Goal: Navigation & Orientation: Find specific page/section

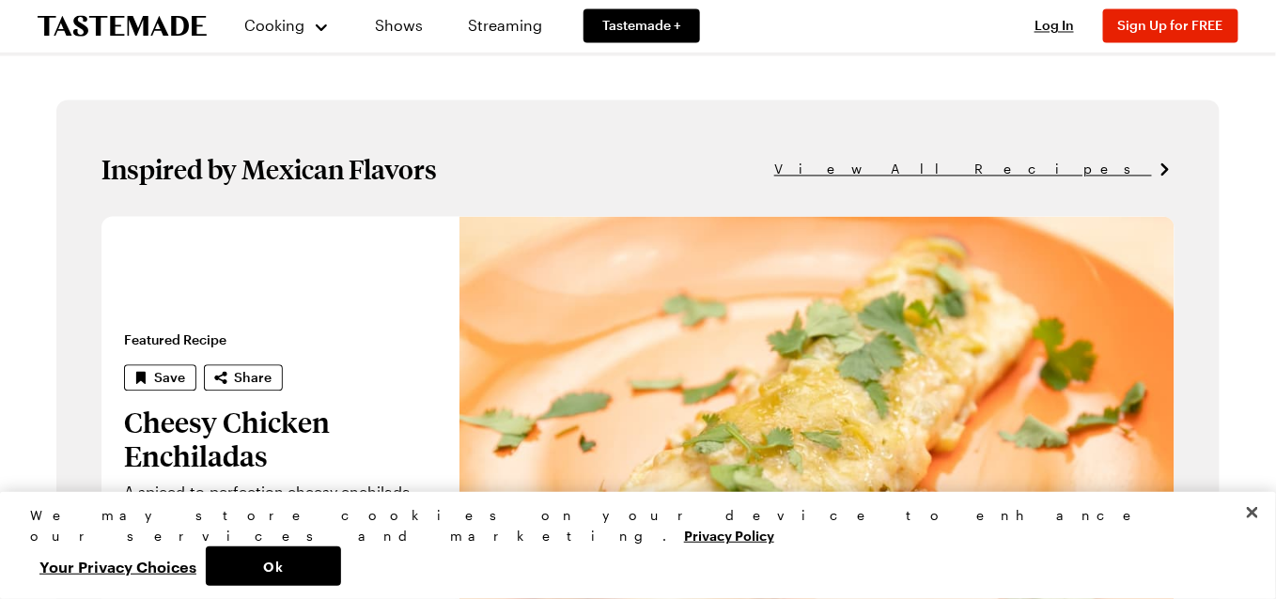
scroll to position [1108, 0]
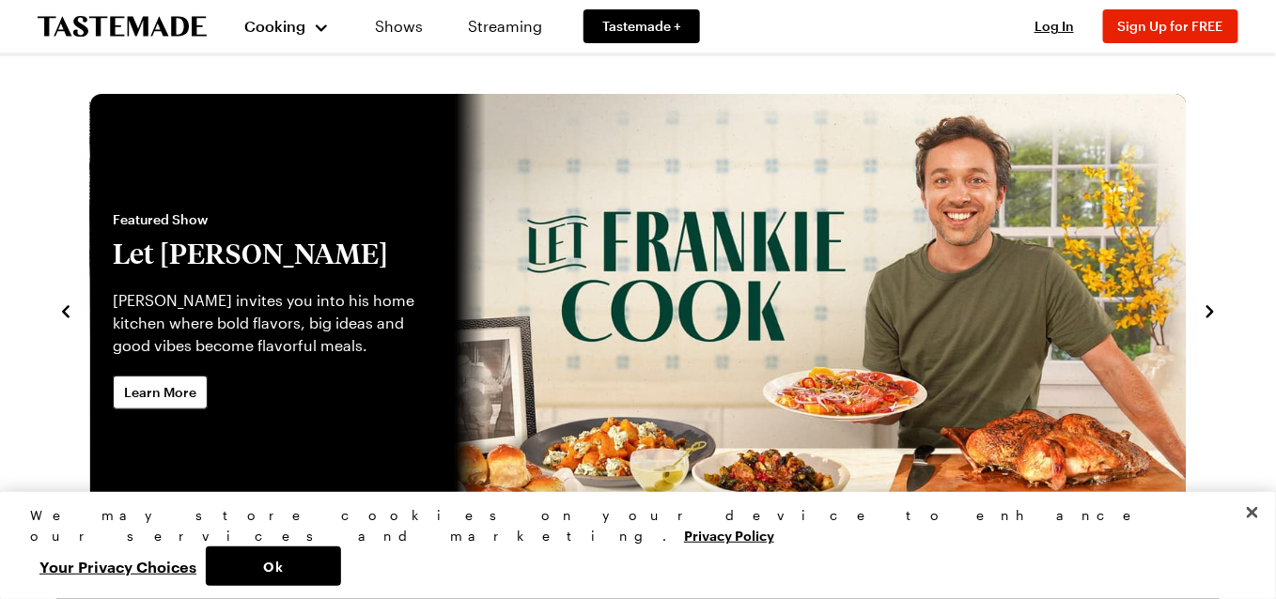
click at [309, 29] on div "Cooking" at bounding box center [287, 26] width 86 height 23
click at [319, 21] on div "Cooking" at bounding box center [287, 26] width 86 height 23
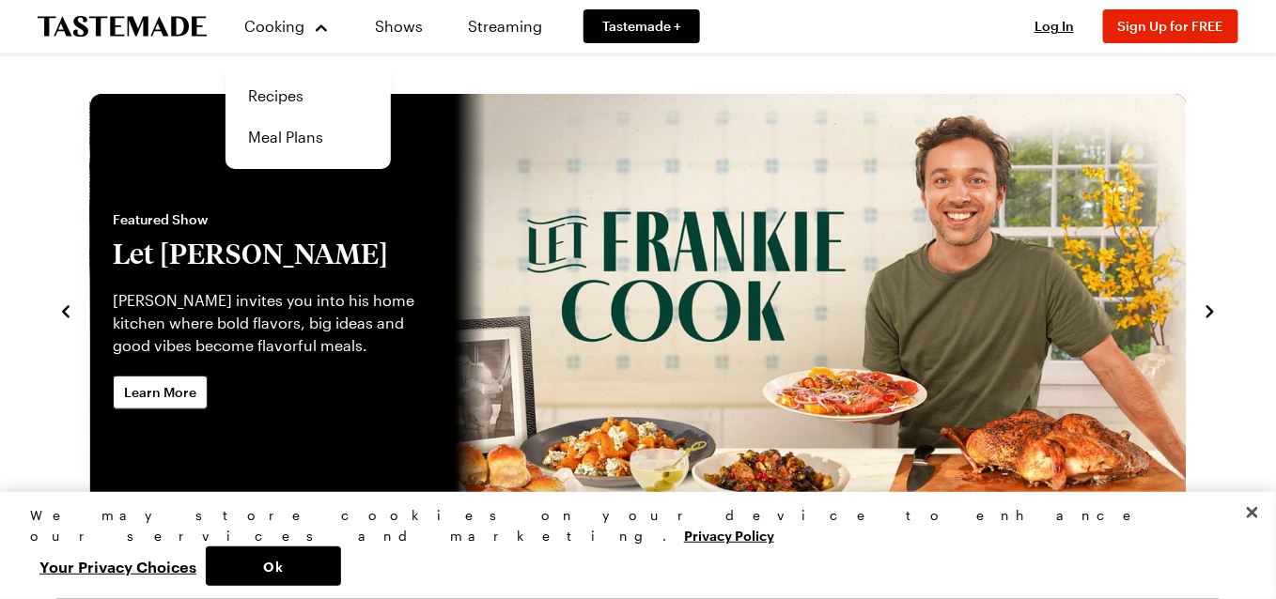
click at [838, 26] on div "Cooking Recipes Meal Plans Shows Streaming Tastemade + Log In Sign Up Log In Si…" at bounding box center [638, 26] width 1276 height 53
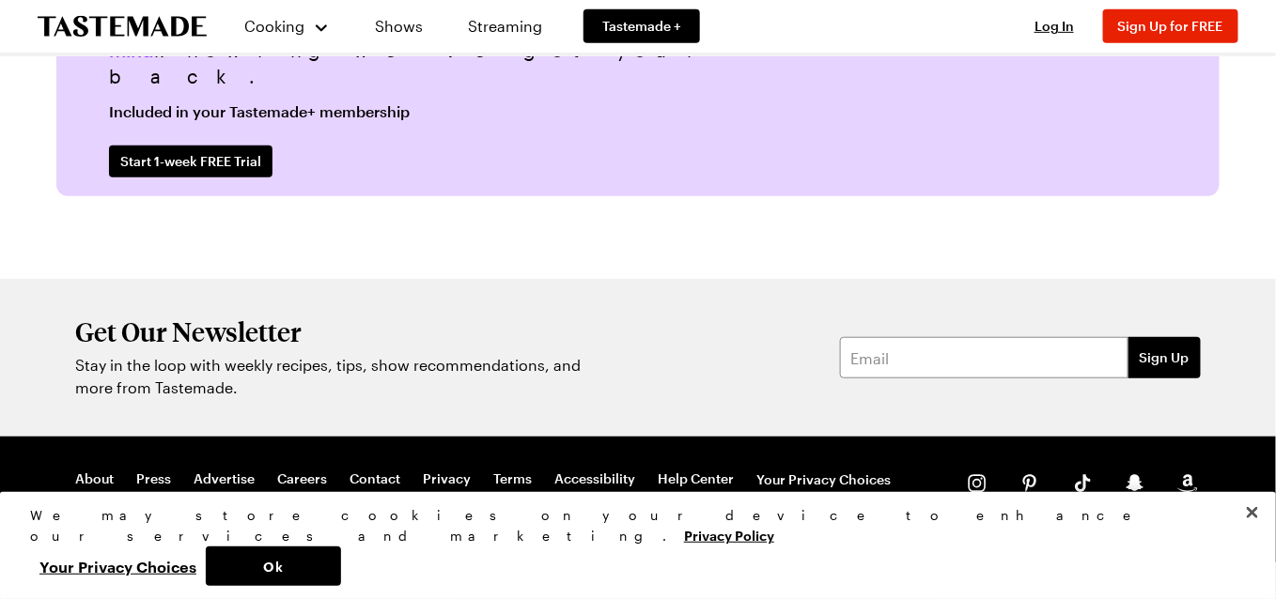
scroll to position [4777, 0]
